Goal: Information Seeking & Learning: Learn about a topic

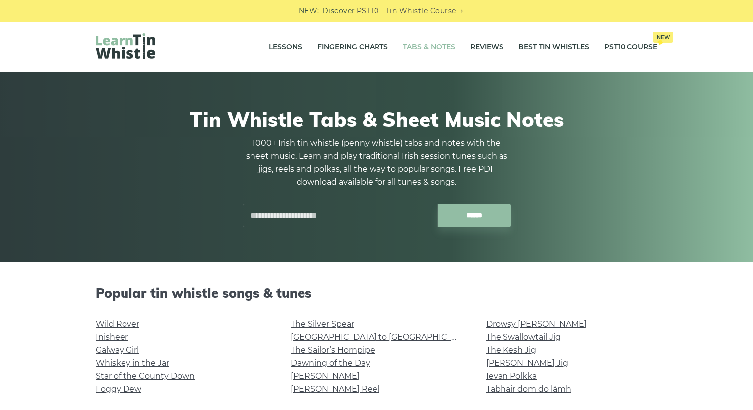
click at [465, 22] on div "Lessons Fingering Charts Tabs & Notes Reviews Best Tin Whistles PST10 Course Ne…" at bounding box center [376, 47] width 609 height 50
